Goal: Transaction & Acquisition: Purchase product/service

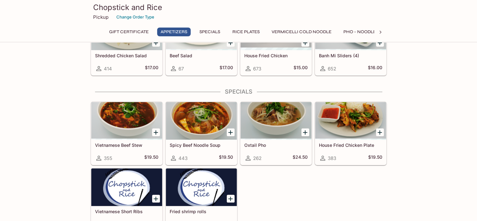
scroll to position [220, 0]
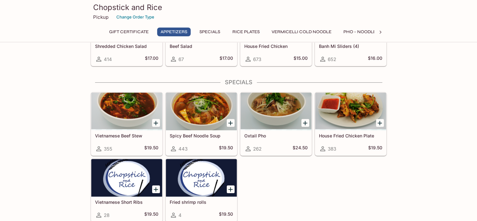
click at [303, 120] on icon "Add Oxtail Pho" at bounding box center [305, 124] width 8 height 8
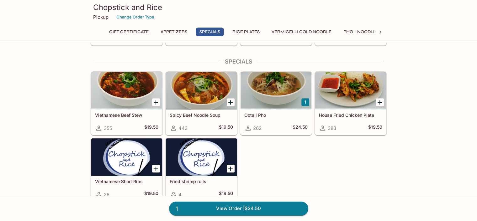
scroll to position [251, 0]
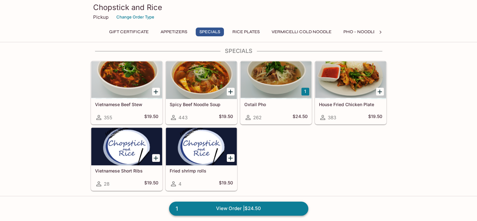
click at [255, 205] on link "1 View Order | $24.50" at bounding box center [238, 209] width 139 height 14
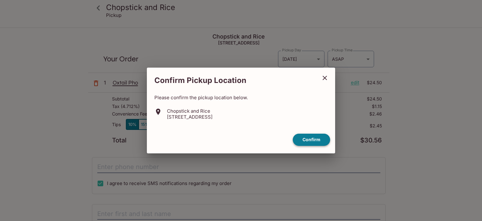
click at [317, 135] on button "Confirm" at bounding box center [311, 140] width 37 height 12
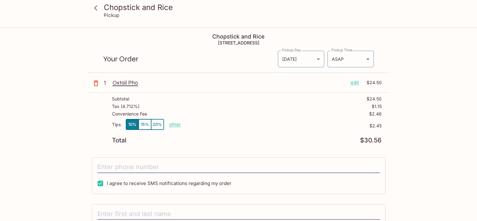
click at [174, 124] on p "other" at bounding box center [175, 125] width 12 height 6
type input "0.00"
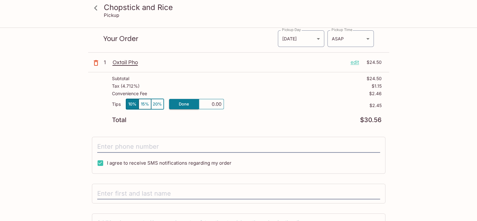
scroll to position [31, 0]
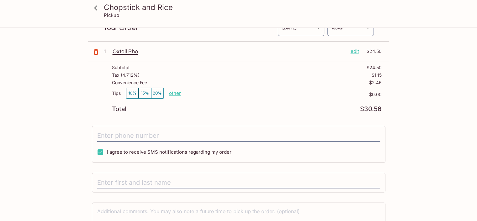
click at [242, 143] on div "I agree to receive SMS notifications regarding my order" at bounding box center [239, 144] width 294 height 37
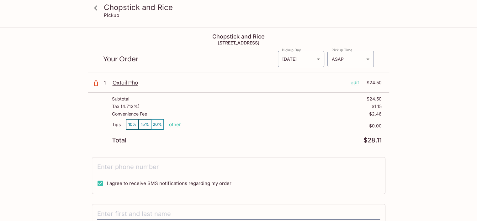
click at [243, 136] on div "Chopstick and Rice [STREET_ADDRESS] Your Order Pickup Day [DATE] [DATE] Pickup …" at bounding box center [238, 160] width 301 height 264
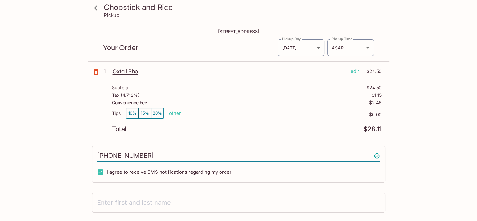
scroll to position [31, 0]
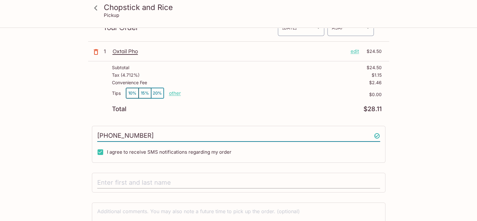
type input "[PHONE_NUMBER]"
click at [223, 178] on div "Chopstick and Rice [STREET_ADDRESS] Your Order Pickup Day [DATE] [DATE] Pickup …" at bounding box center [238, 129] width 301 height 264
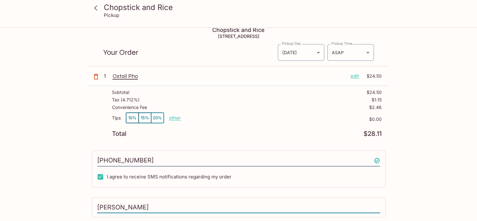
scroll to position [0, 0]
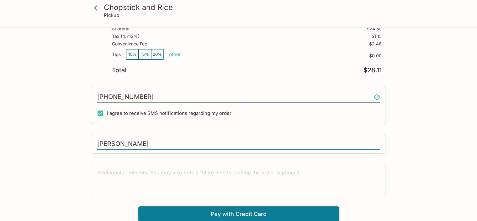
type input "[PERSON_NAME]"
click at [312, 209] on button "Pay with Credit Card" at bounding box center [238, 215] width 201 height 16
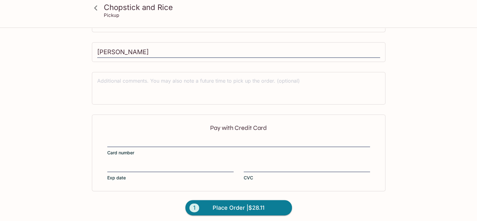
scroll to position [164, 0]
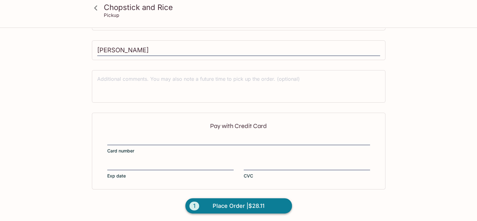
click at [237, 201] on span "Place Order | $28.11" at bounding box center [239, 206] width 52 height 10
